Goal: Task Accomplishment & Management: Use online tool/utility

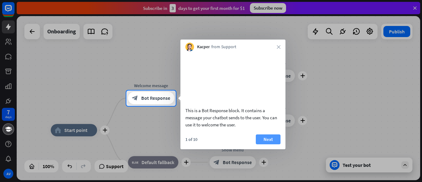
click at [265, 144] on button "Next" at bounding box center [268, 139] width 25 height 10
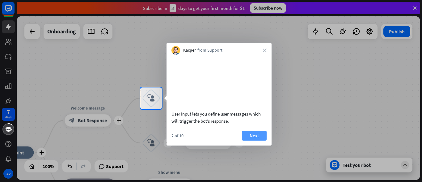
click at [259, 141] on button "Next" at bounding box center [254, 136] width 25 height 10
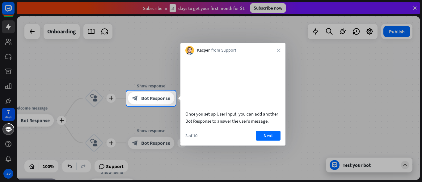
click at [259, 141] on button "Next" at bounding box center [268, 136] width 25 height 10
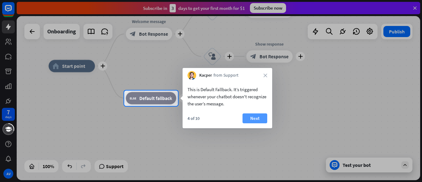
click at [252, 116] on button "Next" at bounding box center [254, 118] width 25 height 10
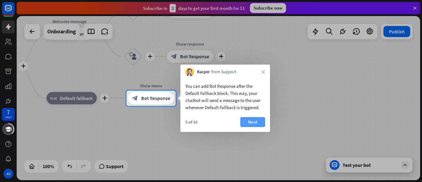
click at [253, 121] on button "Next" at bounding box center [252, 122] width 25 height 10
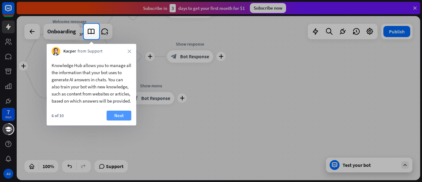
click at [119, 120] on button "Next" at bounding box center [119, 116] width 25 height 10
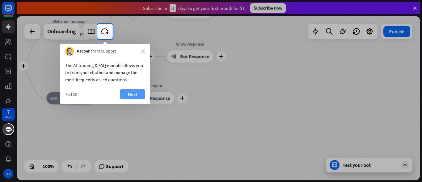
click at [134, 93] on button "Next" at bounding box center [132, 94] width 25 height 10
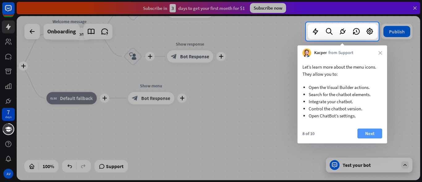
click at [368, 134] on button "Next" at bounding box center [369, 133] width 25 height 10
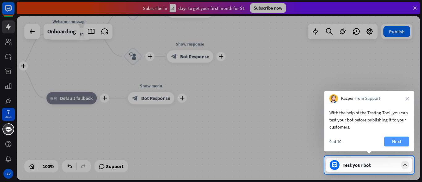
click at [396, 143] on button "Next" at bounding box center [396, 141] width 25 height 10
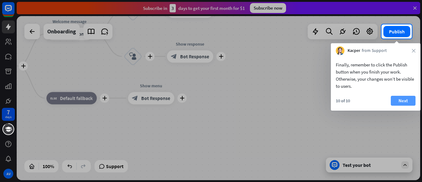
click at [404, 101] on button "Next" at bounding box center [403, 101] width 25 height 10
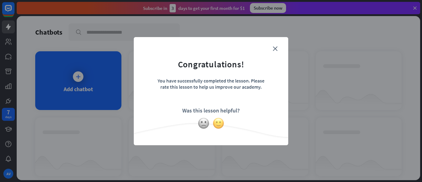
click at [219, 124] on img at bounding box center [218, 123] width 12 height 12
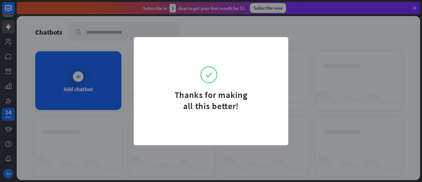
click at [275, 48] on form "Thanks for making all this better!" at bounding box center [210, 78] width 139 height 67
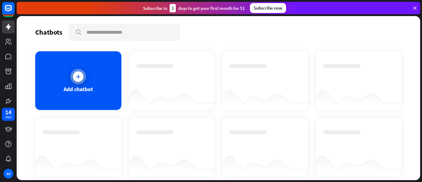
click at [78, 78] on icon at bounding box center [78, 76] width 6 height 6
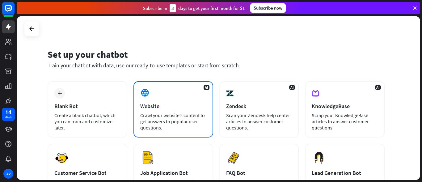
click at [163, 92] on div "AI Website Crawl your website’s content to get answers to popular user question…" at bounding box center [173, 109] width 80 height 56
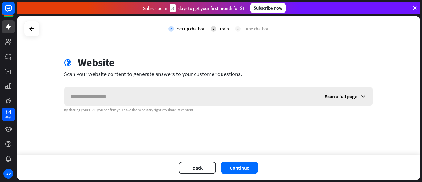
click at [136, 94] on input "text" at bounding box center [191, 96] width 254 height 19
type input "*"
click at [244, 167] on button "Continue" at bounding box center [239, 167] width 37 height 12
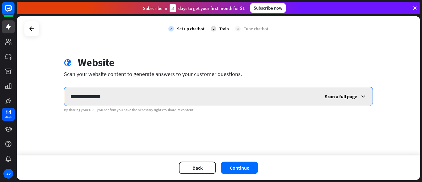
click at [121, 94] on input "**********" at bounding box center [191, 96] width 254 height 19
type input "*"
type input "**********"
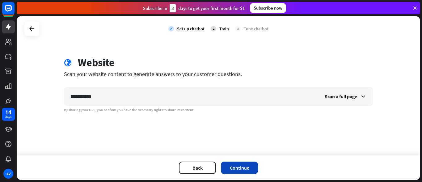
click at [245, 166] on button "Continue" at bounding box center [239, 167] width 37 height 12
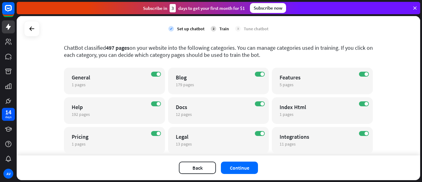
scroll to position [151, 0]
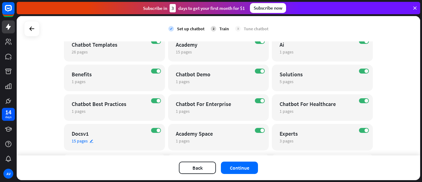
click at [79, 135] on div "Docsv1" at bounding box center [109, 133] width 75 height 7
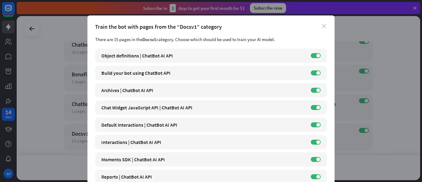
click at [322, 26] on icon "close" at bounding box center [324, 26] width 4 height 4
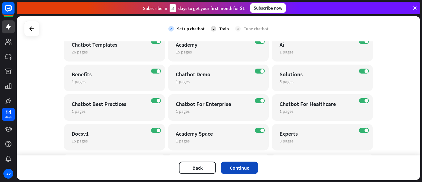
click at [244, 168] on button "Continue" at bounding box center [239, 167] width 37 height 12
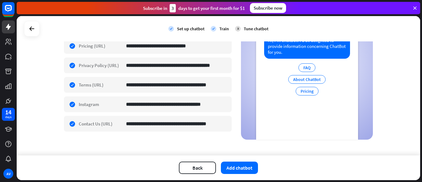
scroll to position [275, 0]
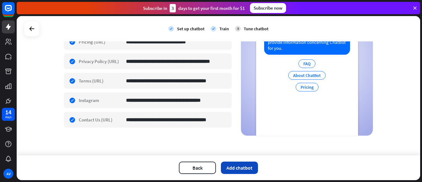
click at [236, 165] on button "Add chatbot" at bounding box center [239, 167] width 37 height 12
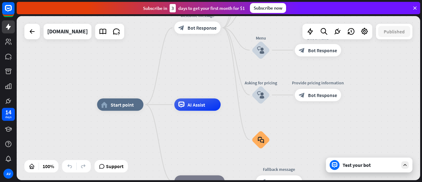
drag, startPoint x: 299, startPoint y: 116, endPoint x: 299, endPoint y: 132, distance: 16.1
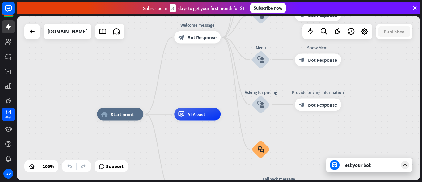
click at [405, 164] on icon at bounding box center [405, 165] width 6 height 6
